Goal: Communication & Community: Answer question/provide support

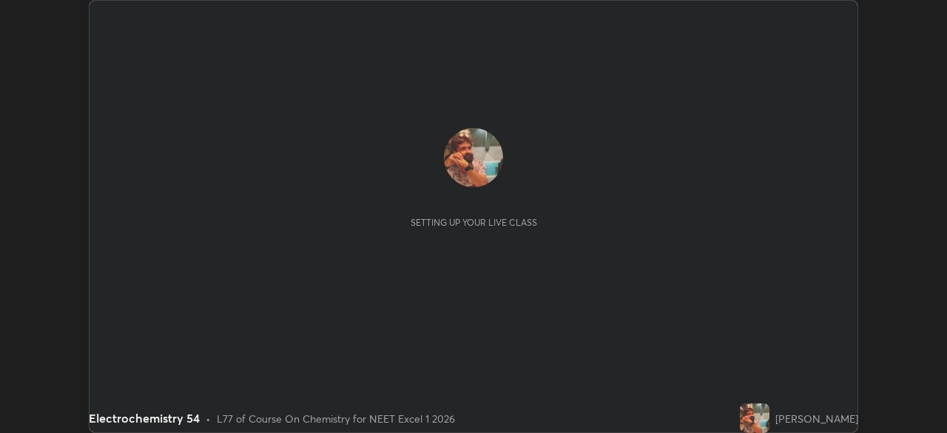
scroll to position [433, 946]
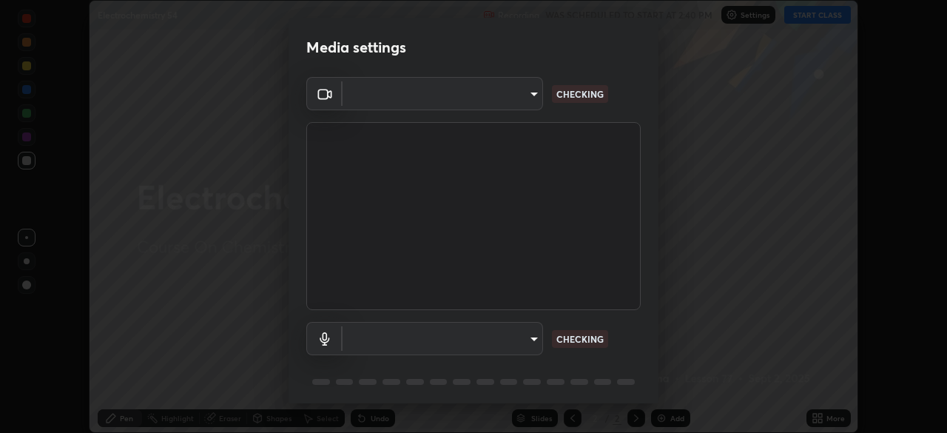
type input "7db3104c3122a209b332b64619111aa91615a24fb0de166504fa5909fce8eb30"
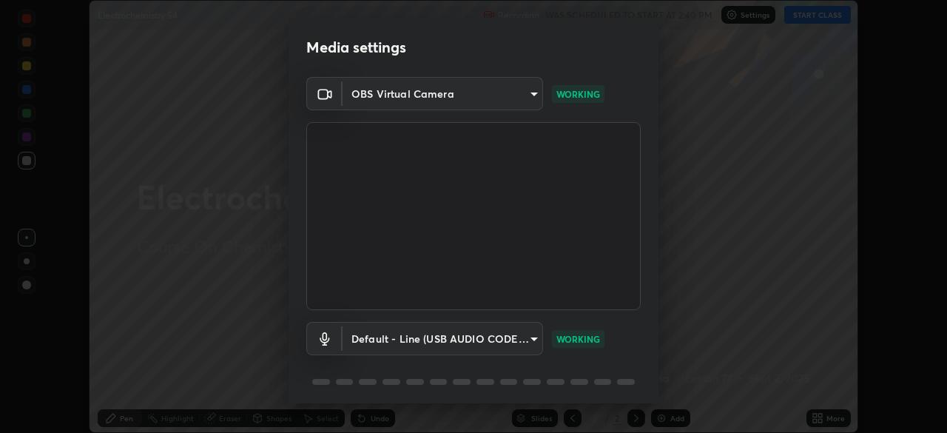
scroll to position [24, 0]
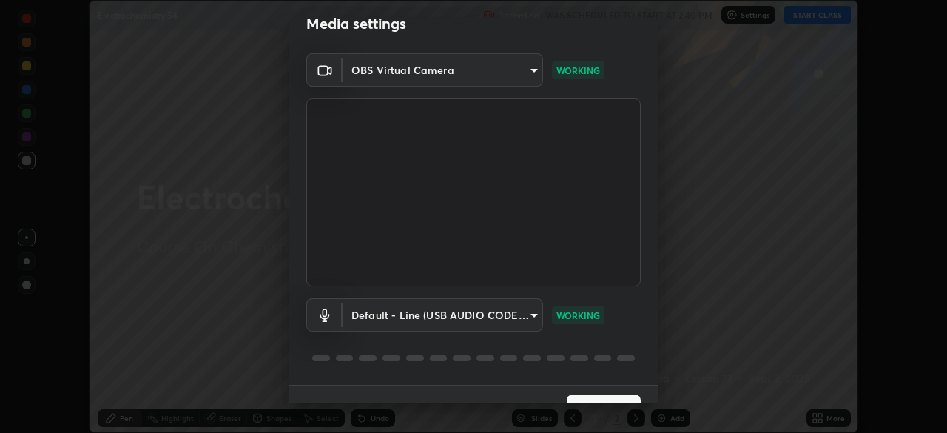
click at [398, 310] on body "Erase all Electrochemistry 54 Recording WAS SCHEDULED TO START AT 2:40 PM Setti…" at bounding box center [473, 216] width 947 height 433
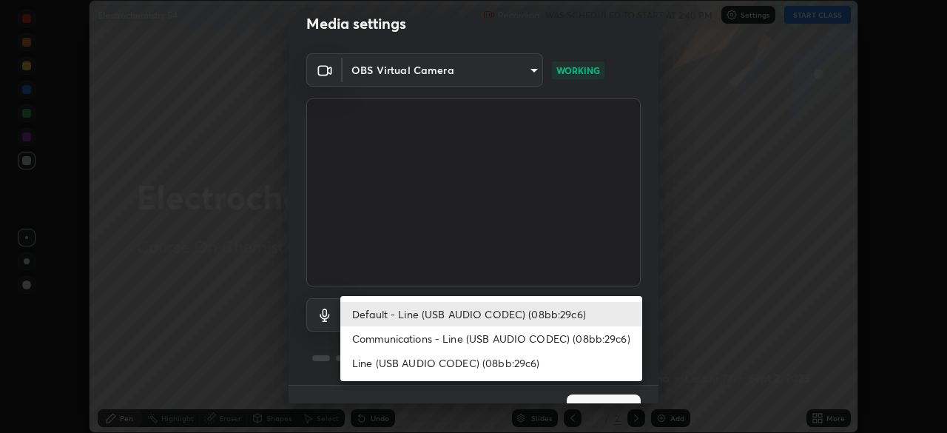
click at [391, 338] on li "Communications - Line (USB AUDIO CODEC) (08bb:29c6)" at bounding box center [491, 338] width 302 height 24
type input "communications"
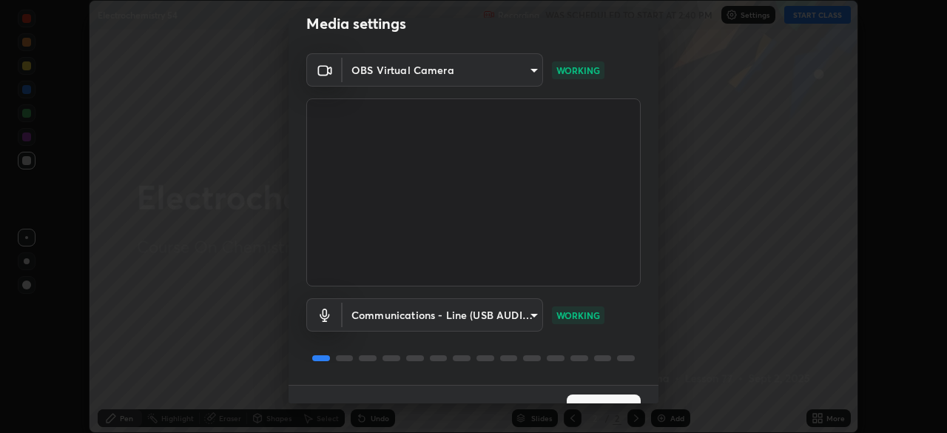
scroll to position [53, 0]
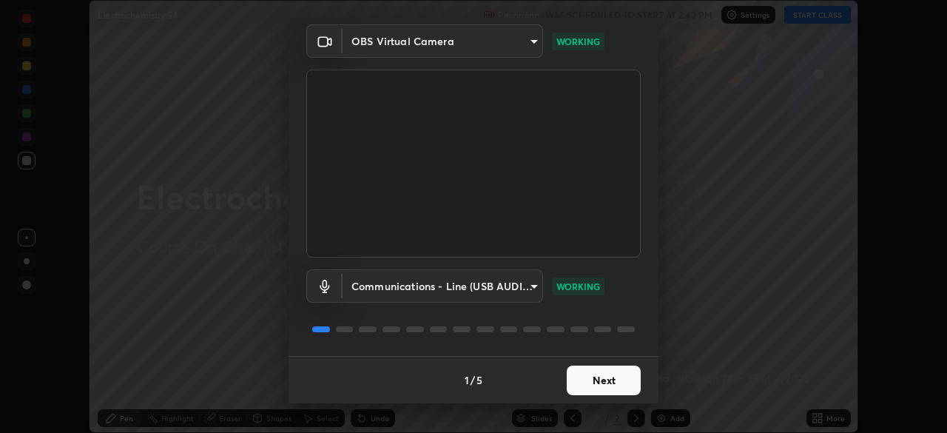
click at [607, 379] on div "1 / 5 Next" at bounding box center [473, 379] width 370 height 47
click at [598, 380] on button "Next" at bounding box center [604, 380] width 74 height 30
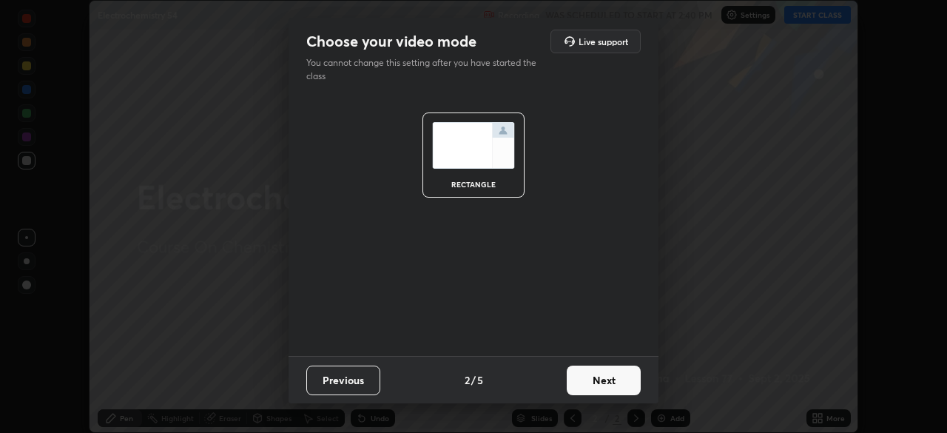
scroll to position [0, 0]
click at [604, 381] on button "Next" at bounding box center [604, 380] width 74 height 30
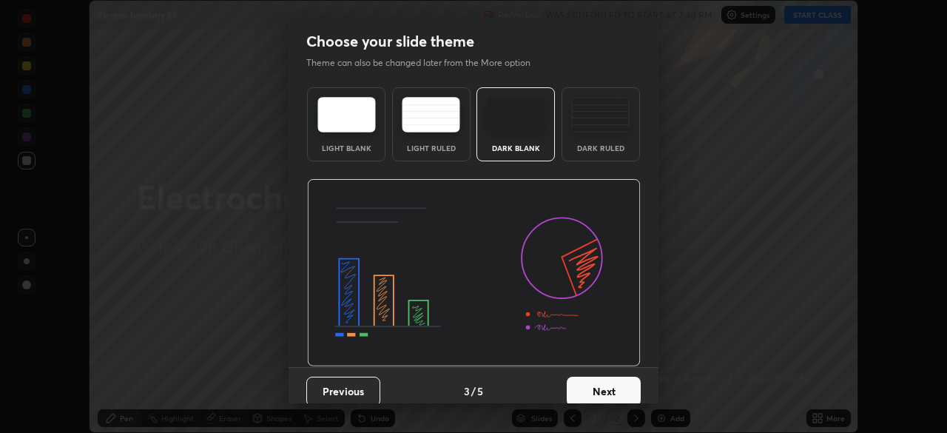
click at [600, 383] on button "Next" at bounding box center [604, 392] width 74 height 30
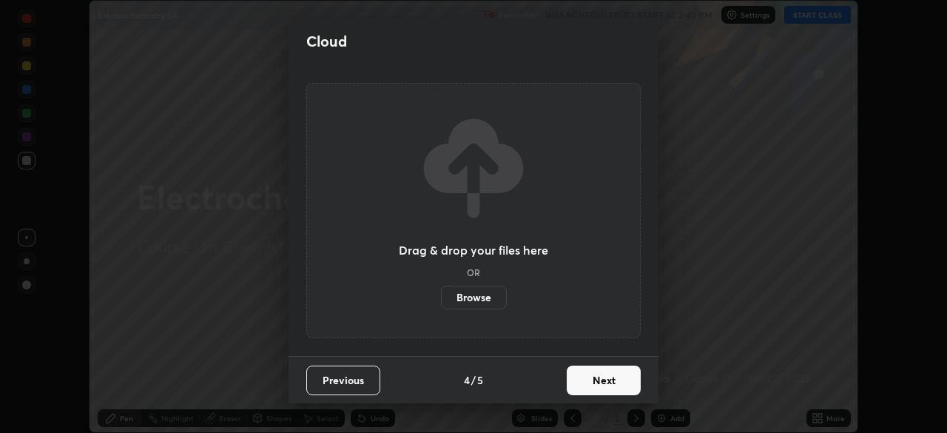
click at [599, 377] on button "Next" at bounding box center [604, 380] width 74 height 30
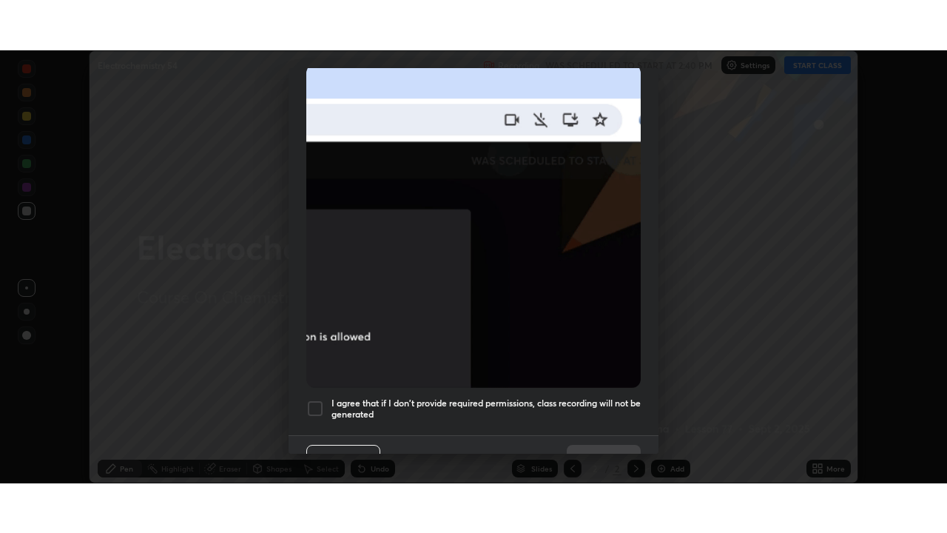
scroll to position [354, 0]
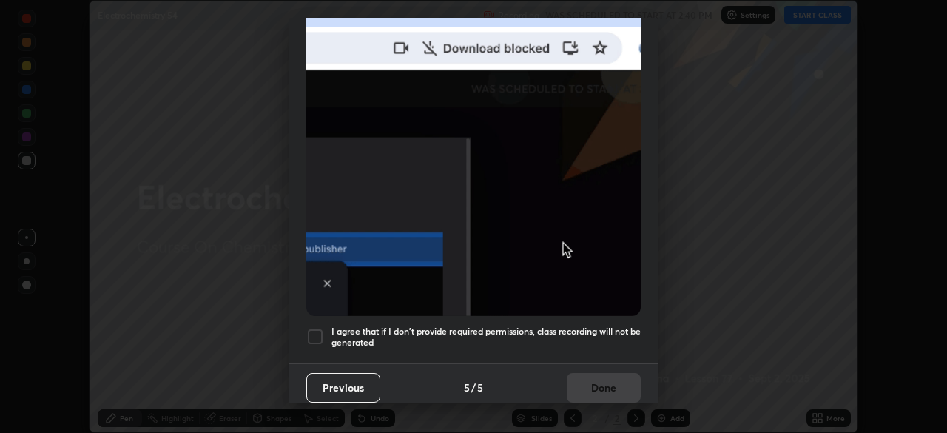
click at [316, 328] on div at bounding box center [315, 337] width 18 height 18
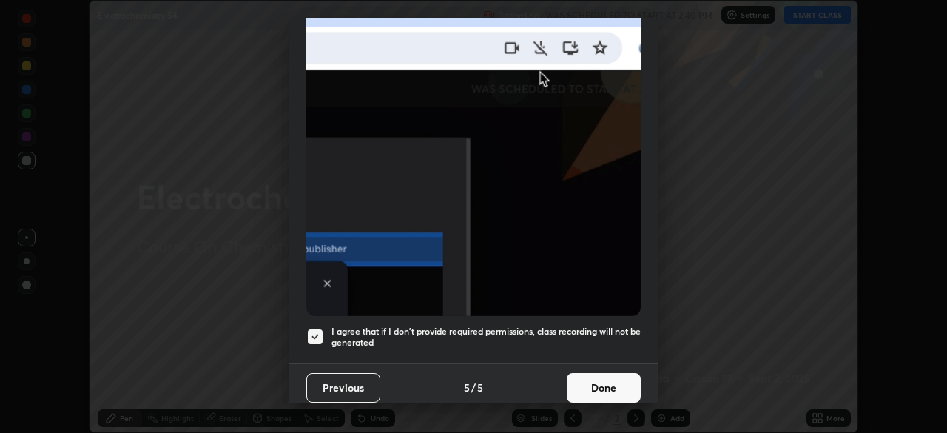
click at [595, 379] on button "Done" at bounding box center [604, 388] width 74 height 30
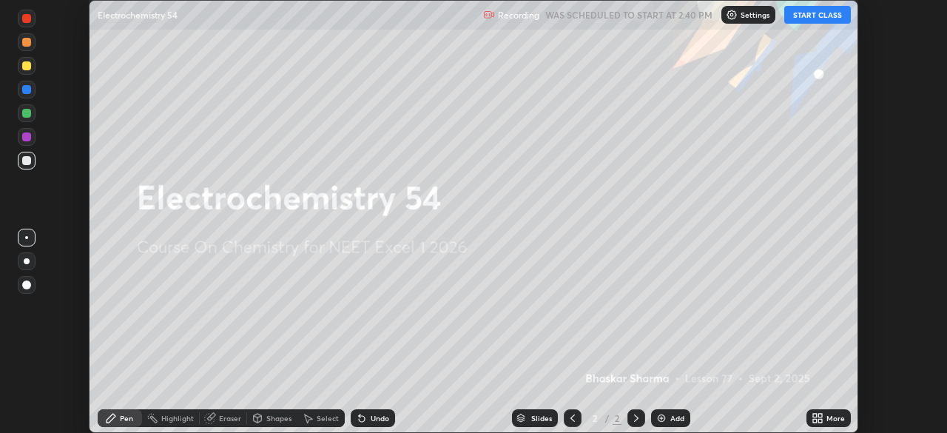
click at [676, 417] on div "Add" at bounding box center [677, 417] width 14 height 7
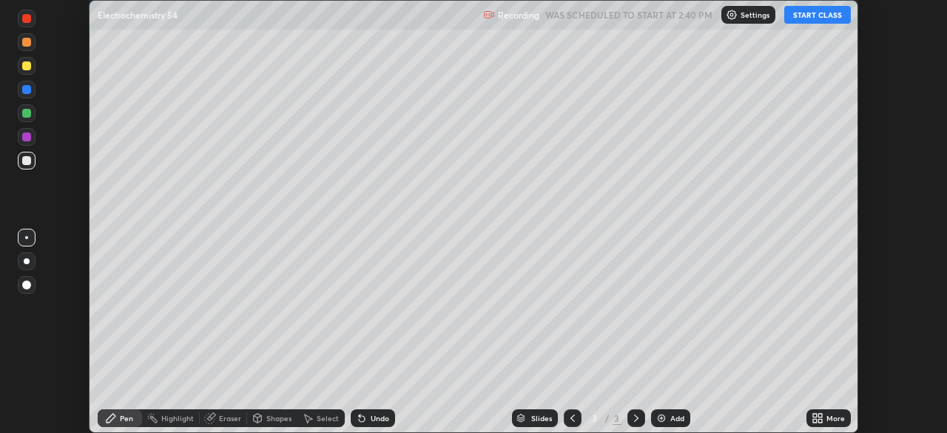
click at [837, 419] on div "More" at bounding box center [835, 417] width 18 height 7
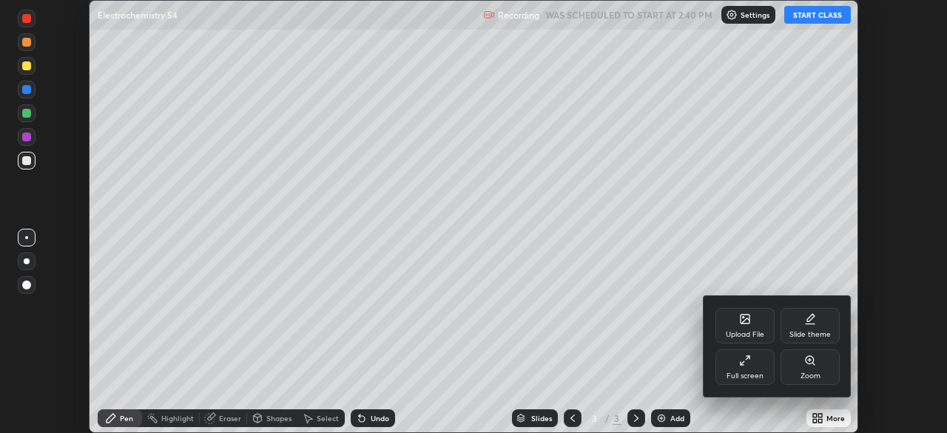
click at [754, 368] on div "Full screen" at bounding box center [744, 367] width 59 height 36
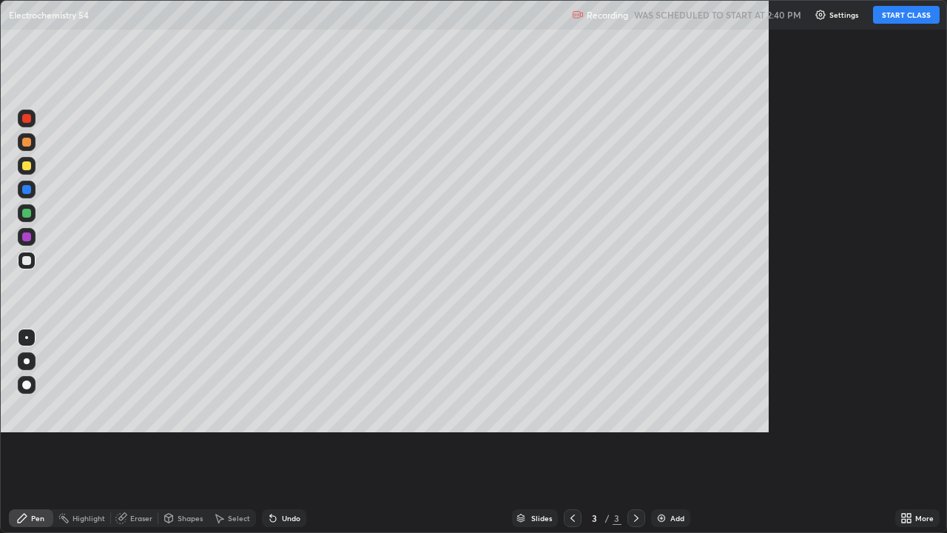
scroll to position [533, 947]
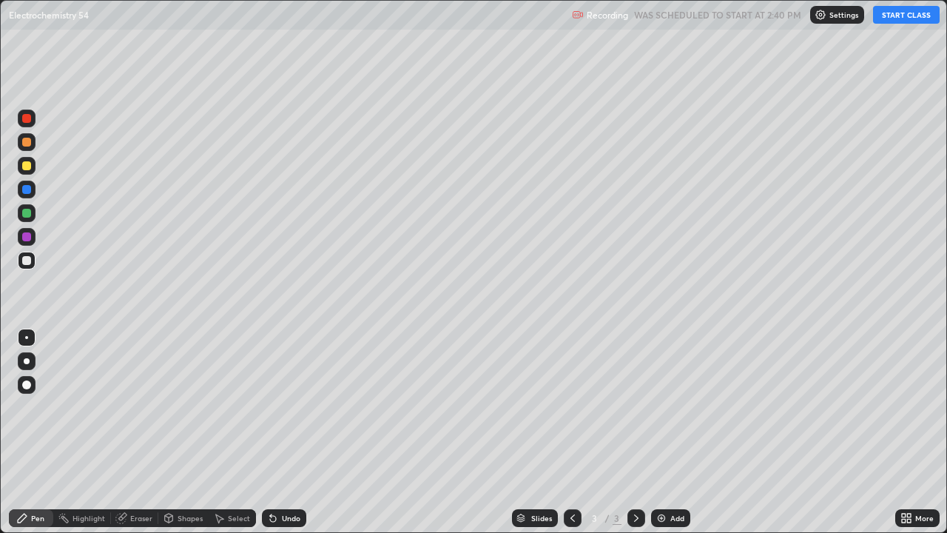
click at [894, 13] on button "START CLASS" at bounding box center [906, 15] width 67 height 18
click at [23, 169] on div at bounding box center [26, 165] width 9 height 9
click at [141, 432] on div "Eraser" at bounding box center [141, 517] width 22 height 7
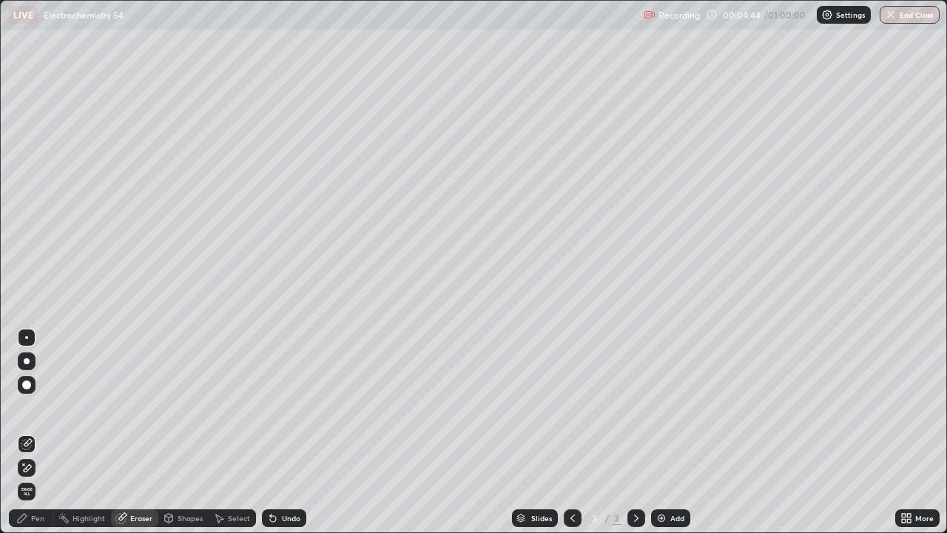
click at [41, 432] on div "Pen" at bounding box center [37, 517] width 13 height 7
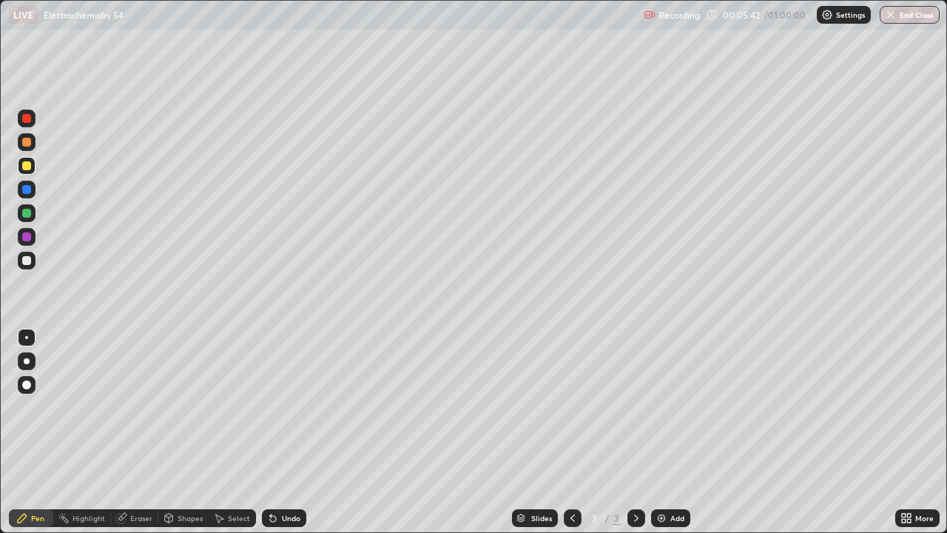
click at [348, 432] on div "Slides 3 / 3 Add" at bounding box center [600, 518] width 589 height 30
click at [381, 432] on div "Slides 3 / 3 Add" at bounding box center [600, 518] width 589 height 30
click at [409, 432] on div "Slides 3 / 3 Add" at bounding box center [600, 518] width 589 height 30
click at [412, 432] on div "Slides 3 / 3 Add" at bounding box center [600, 518] width 589 height 30
click at [408, 432] on div "Slides 3 / 3 Add" at bounding box center [600, 518] width 589 height 30
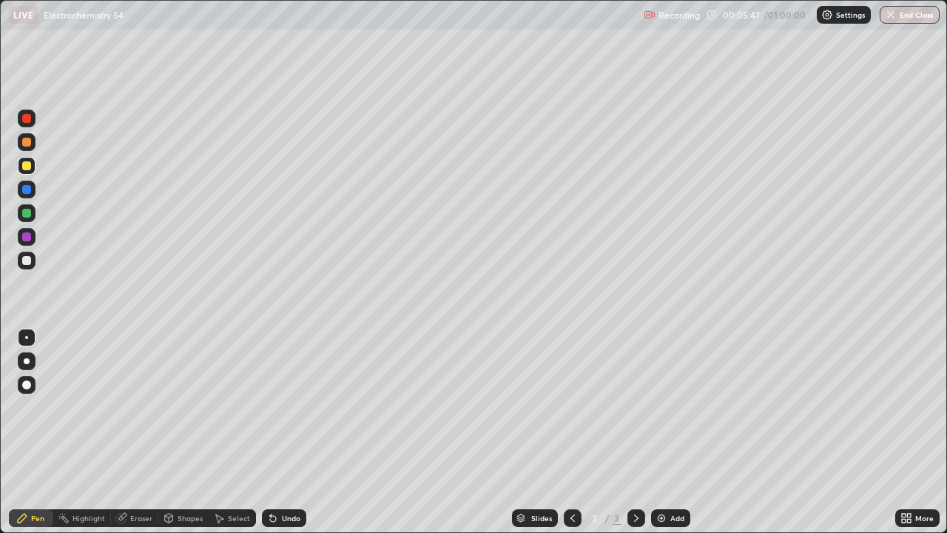
click at [413, 432] on div "Slides 3 / 3 Add" at bounding box center [600, 518] width 589 height 30
click at [414, 432] on div "Slides 3 / 3 Add" at bounding box center [600, 518] width 589 height 30
click at [413, 432] on div "Slides 3 / 3 Add" at bounding box center [600, 518] width 589 height 30
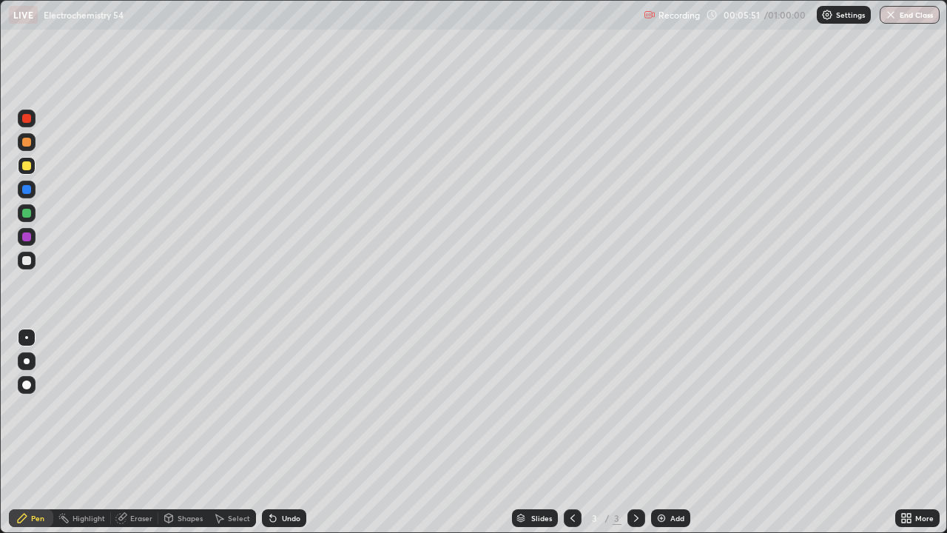
click at [140, 432] on div "Eraser" at bounding box center [141, 517] width 22 height 7
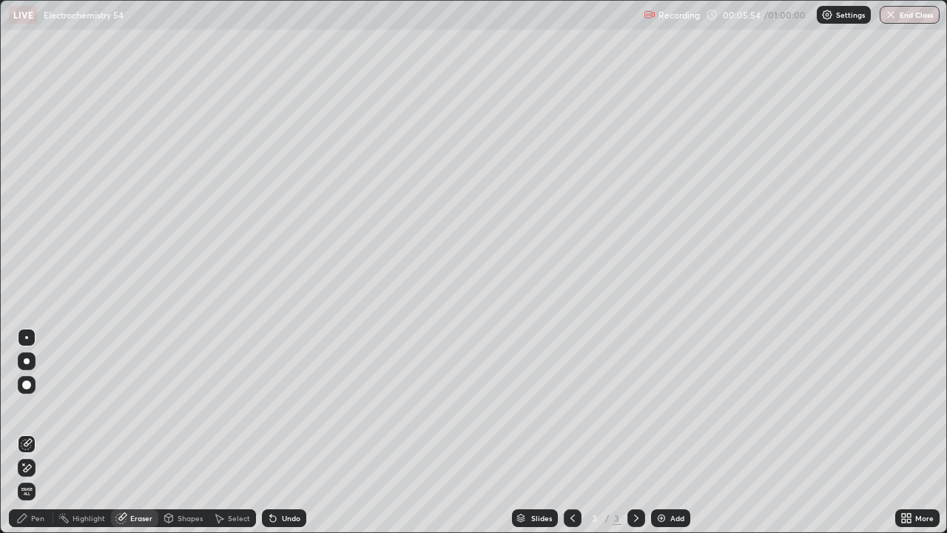
click at [39, 432] on div "Pen" at bounding box center [37, 517] width 13 height 7
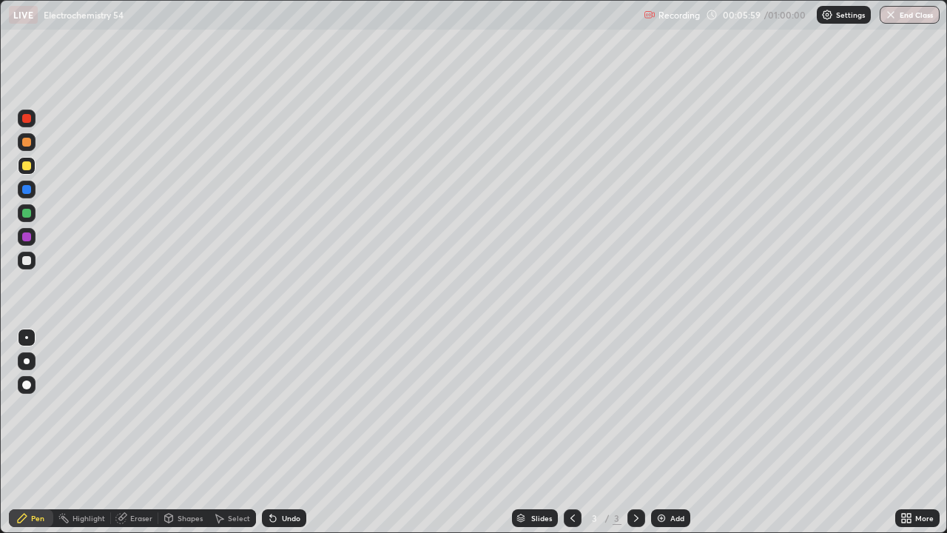
click at [403, 432] on div "Slides 3 / 3 Add" at bounding box center [600, 518] width 589 height 30
click at [405, 432] on div "Slides 3 / 3 Add" at bounding box center [600, 518] width 589 height 30
click at [289, 432] on div "Undo" at bounding box center [291, 517] width 18 height 7
click at [635, 432] on icon at bounding box center [636, 518] width 12 height 12
click at [676, 432] on div "Add" at bounding box center [677, 517] width 14 height 7
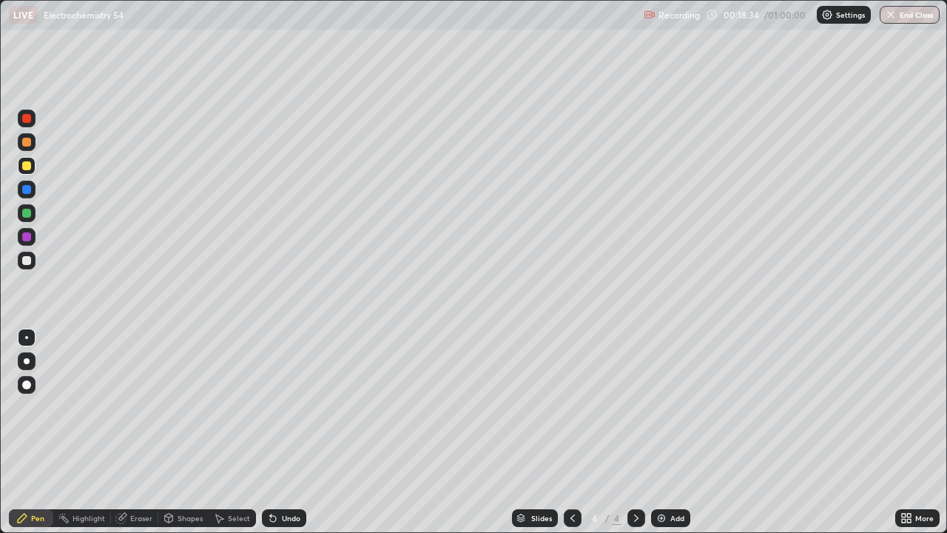
click at [25, 258] on div at bounding box center [26, 260] width 9 height 9
click at [286, 432] on div "Undo" at bounding box center [291, 517] width 18 height 7
click at [142, 432] on div "Eraser" at bounding box center [141, 517] width 22 height 7
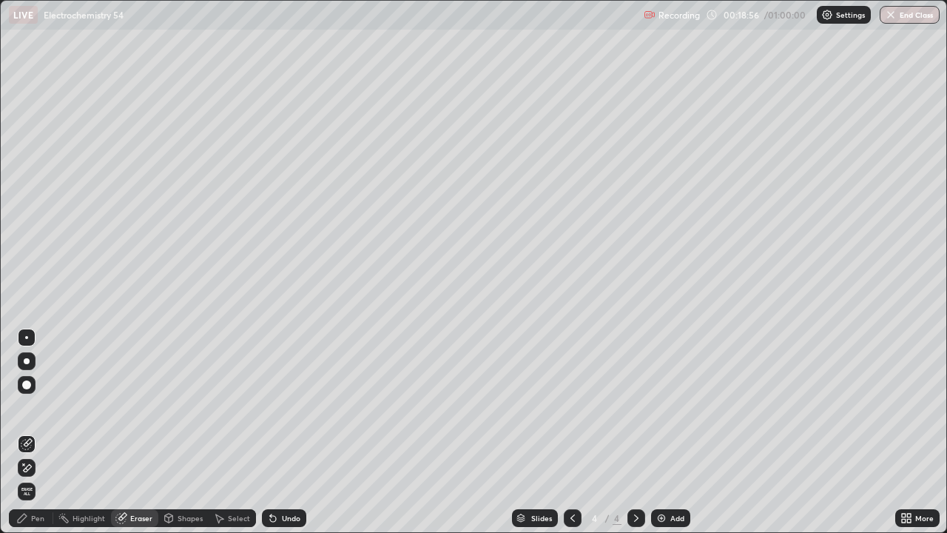
click at [34, 432] on div "Pen" at bounding box center [37, 517] width 13 height 7
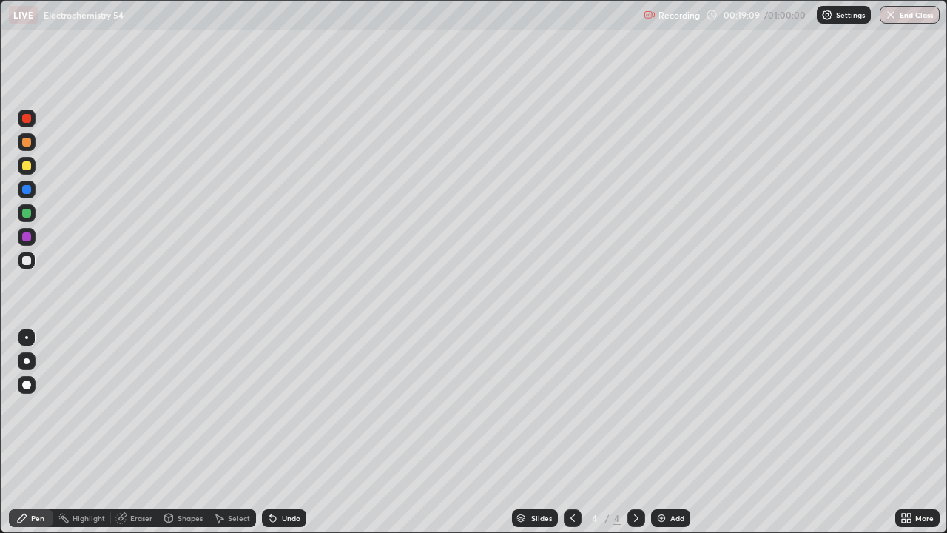
click at [143, 432] on div "Eraser" at bounding box center [141, 517] width 22 height 7
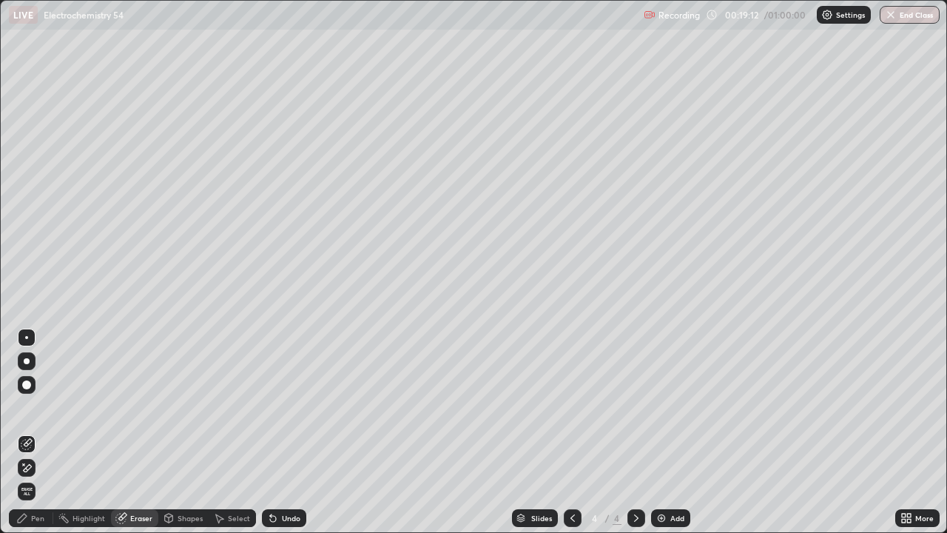
click at [41, 432] on div "Pen" at bounding box center [37, 517] width 13 height 7
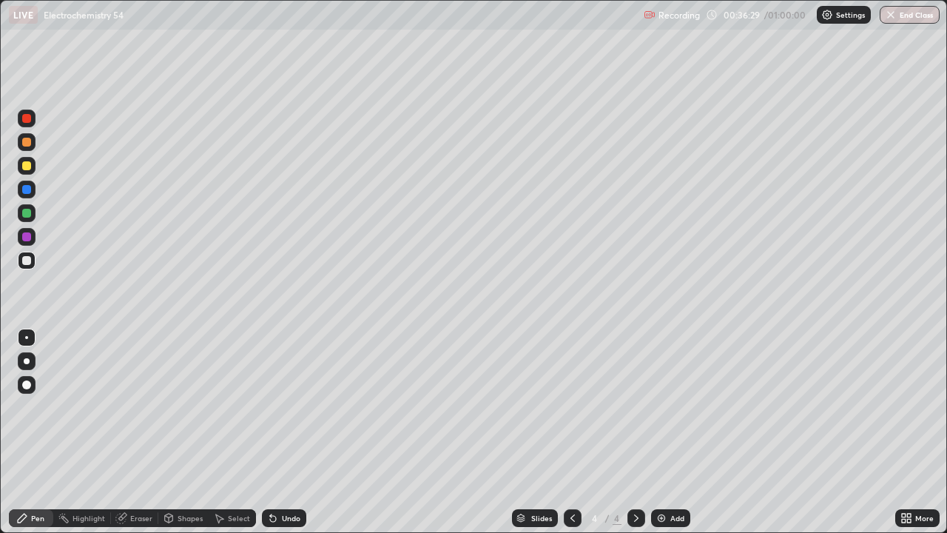
click at [570, 432] on icon at bounding box center [572, 517] width 4 height 7
click at [635, 432] on icon at bounding box center [636, 518] width 12 height 12
click at [636, 432] on icon at bounding box center [636, 518] width 12 height 12
click at [676, 432] on div "Add" at bounding box center [677, 517] width 14 height 7
click at [290, 432] on div "Undo" at bounding box center [291, 517] width 18 height 7
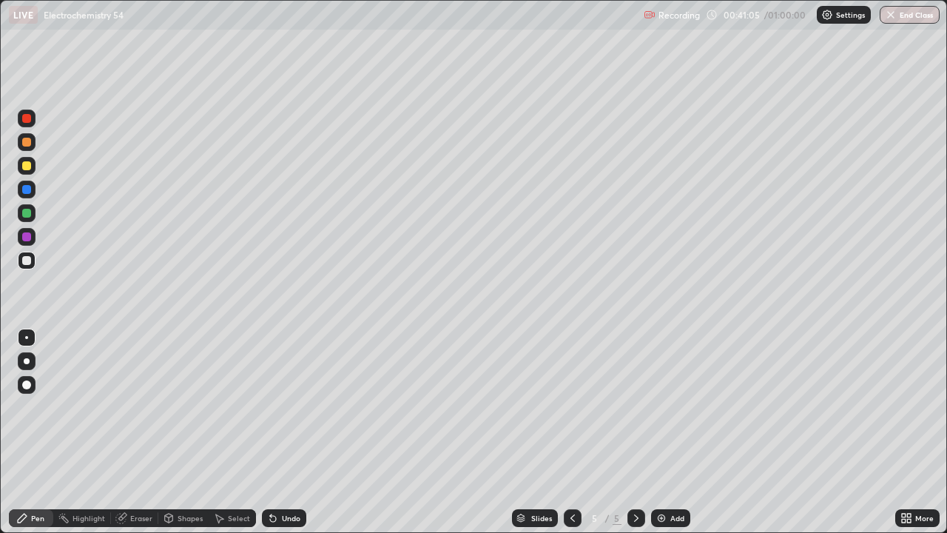
click at [28, 167] on div at bounding box center [26, 165] width 9 height 9
click at [137, 432] on div "Eraser" at bounding box center [141, 517] width 22 height 7
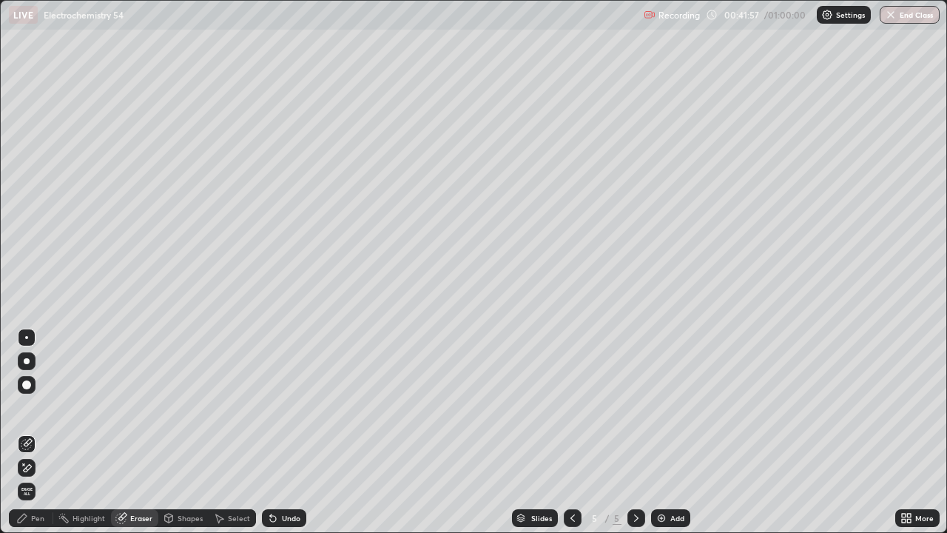
click at [29, 432] on div "Pen" at bounding box center [31, 518] width 44 height 18
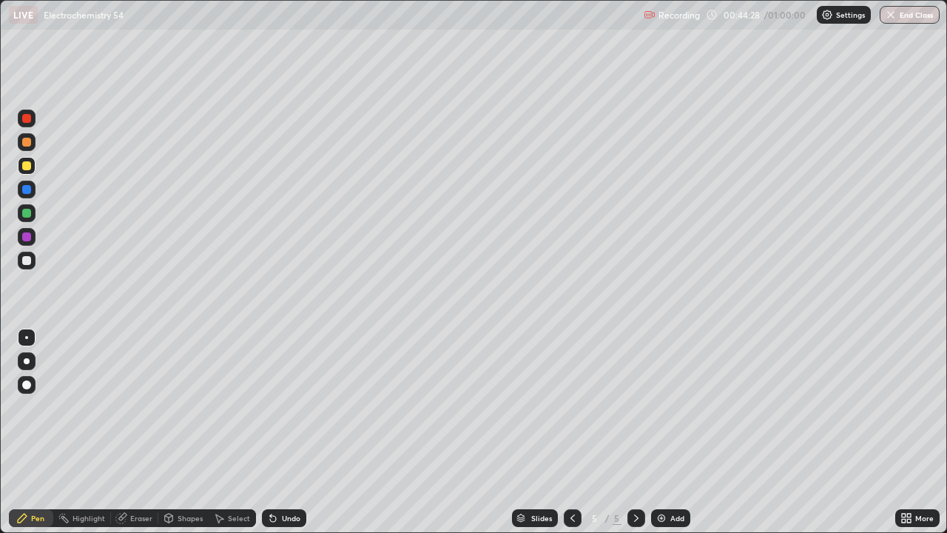
click at [25, 261] on div at bounding box center [26, 260] width 9 height 9
click at [29, 168] on div at bounding box center [26, 165] width 9 height 9
click at [24, 261] on div at bounding box center [26, 260] width 9 height 9
click at [26, 168] on div at bounding box center [26, 165] width 9 height 9
click at [900, 18] on button "End Class" at bounding box center [910, 15] width 60 height 18
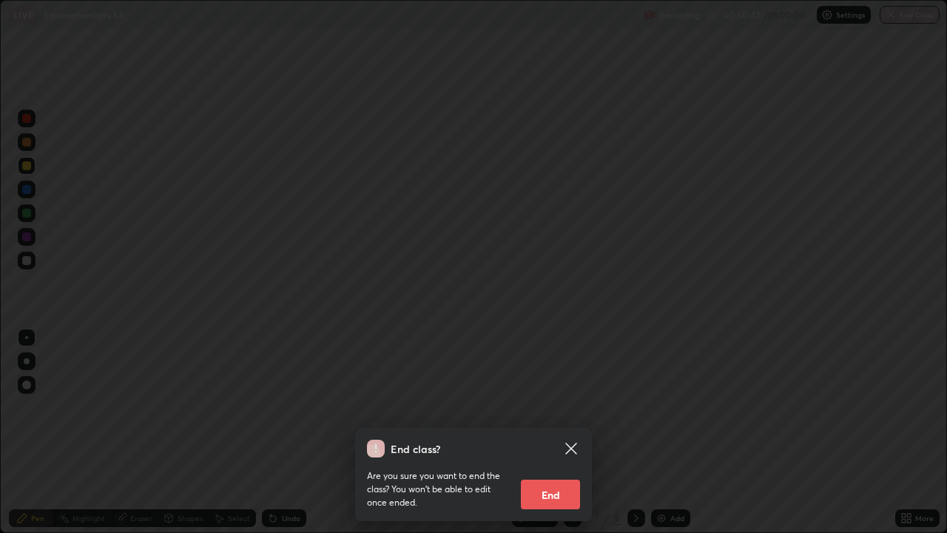
click at [554, 432] on button "End" at bounding box center [550, 494] width 59 height 30
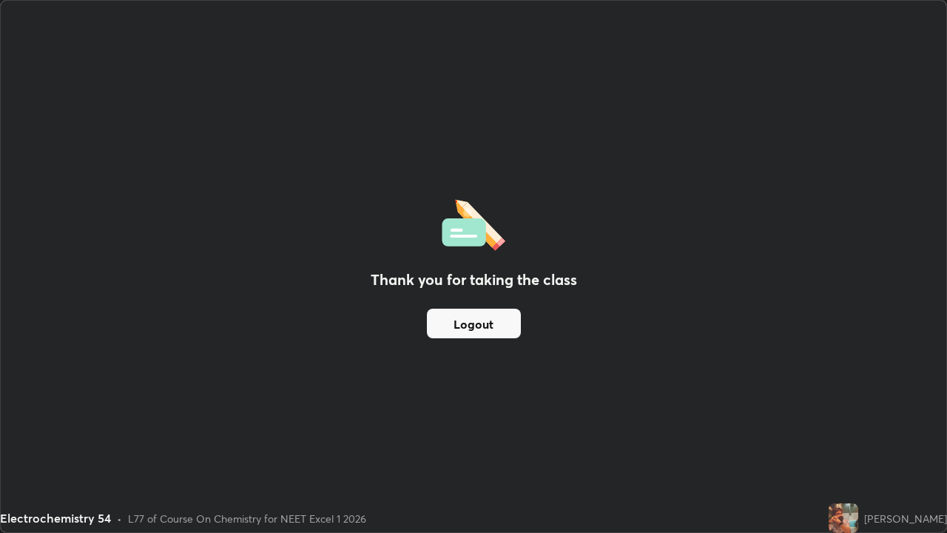
click at [493, 325] on button "Logout" at bounding box center [474, 323] width 94 height 30
